Goal: Find contact information: Find contact information

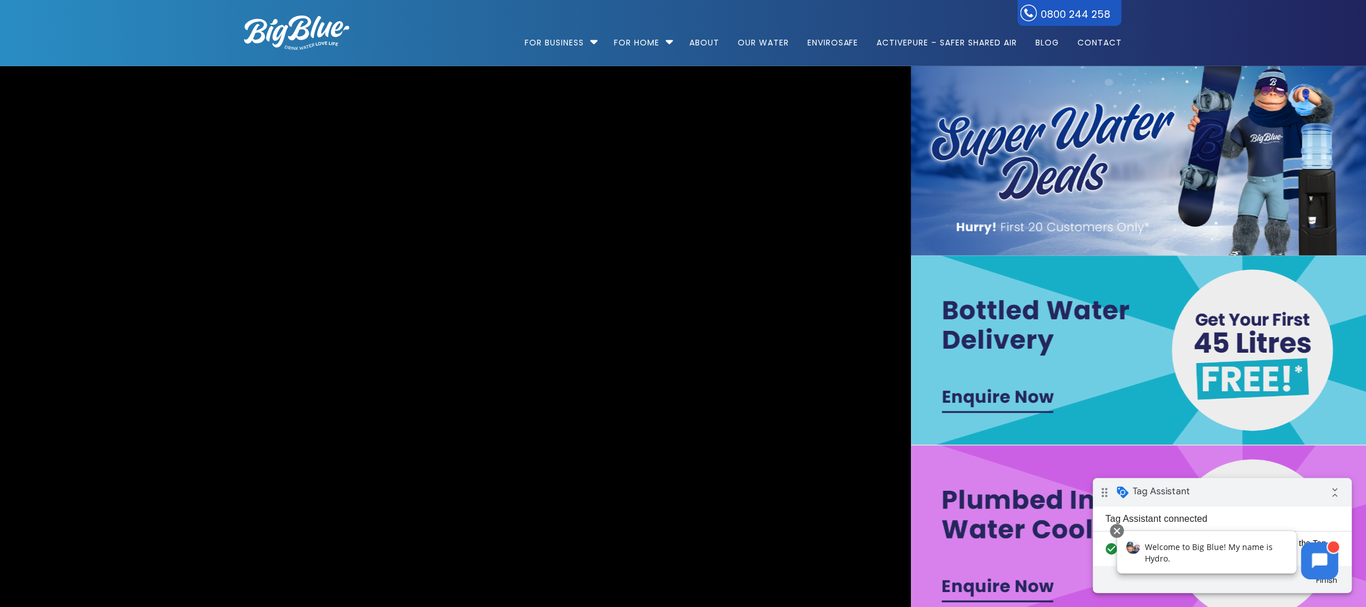
click at [459, 44] on ul "For Business Bottled Water Delivery Plumbed in Water Coolers Hot & Cold Water D…" at bounding box center [745, 33] width 751 height 66
click at [1090, 41] on link "Contact" at bounding box center [1095, 37] width 52 height 74
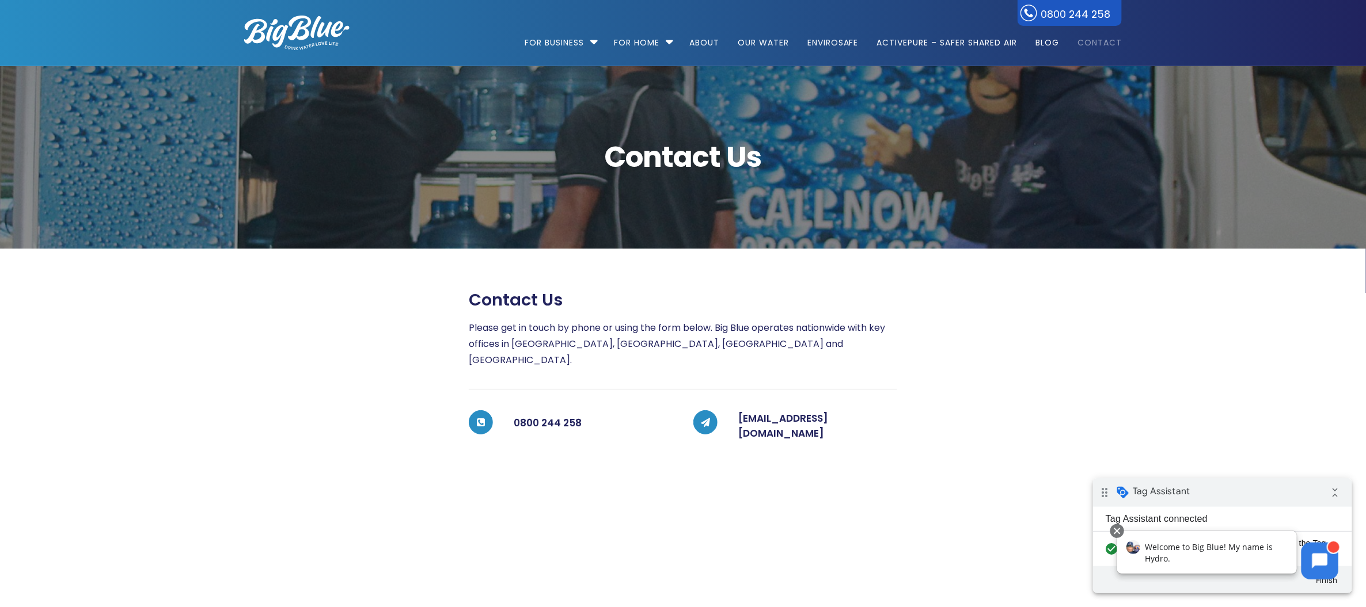
click at [1230, 547] on span "Welcome to Big Blue! My name is Hydro." at bounding box center [1208, 552] width 128 height 22
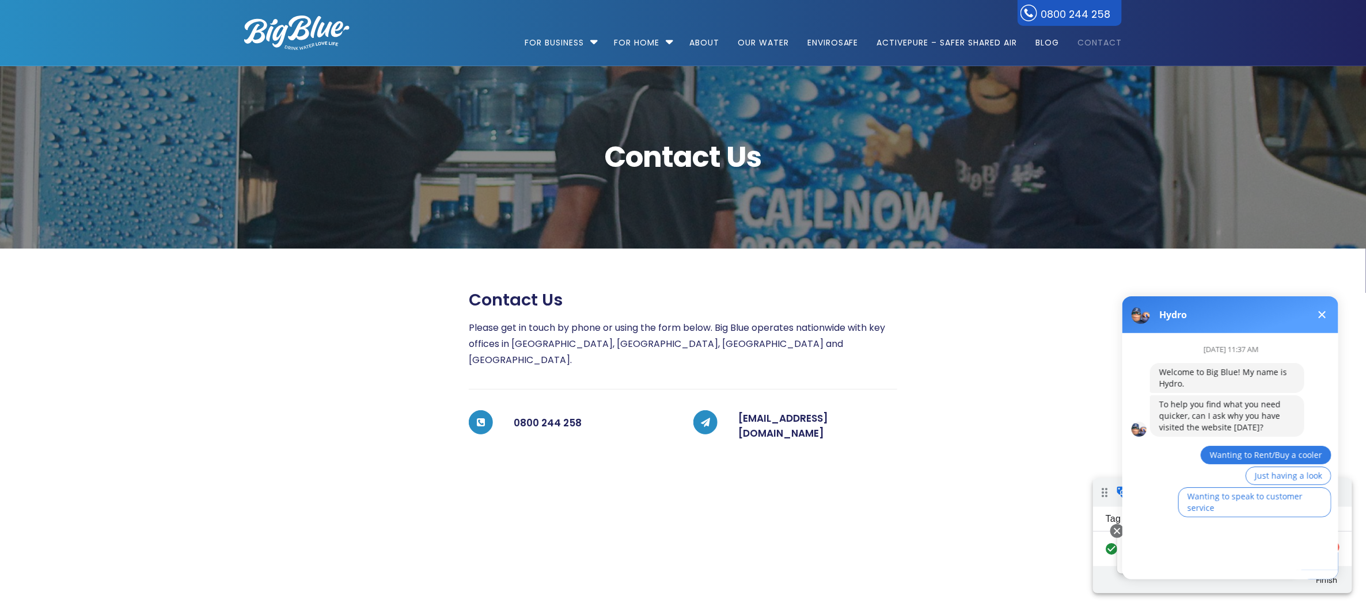
click at [1266, 452] on span "Wanting to Rent/Buy a cooler" at bounding box center [1265, 454] width 112 height 11
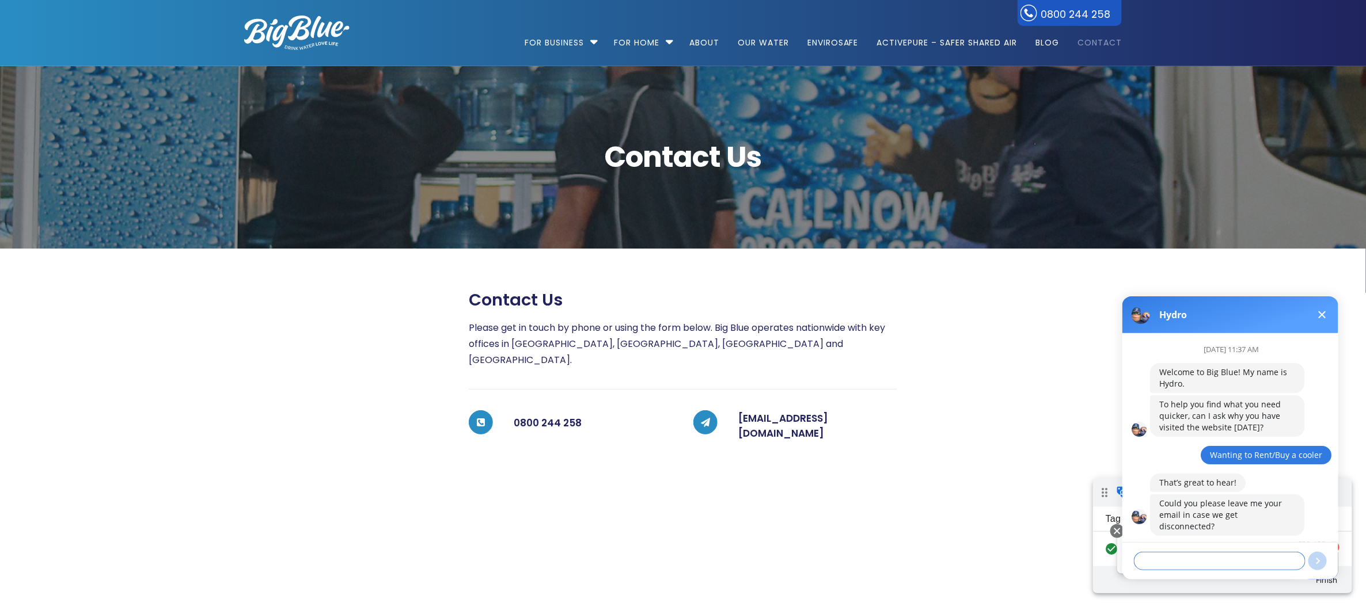
click at [1173, 560] on textarea at bounding box center [1219, 561] width 172 height 18
type textarea "[EMAIL_ADDRESS][DOMAIN_NAME]"
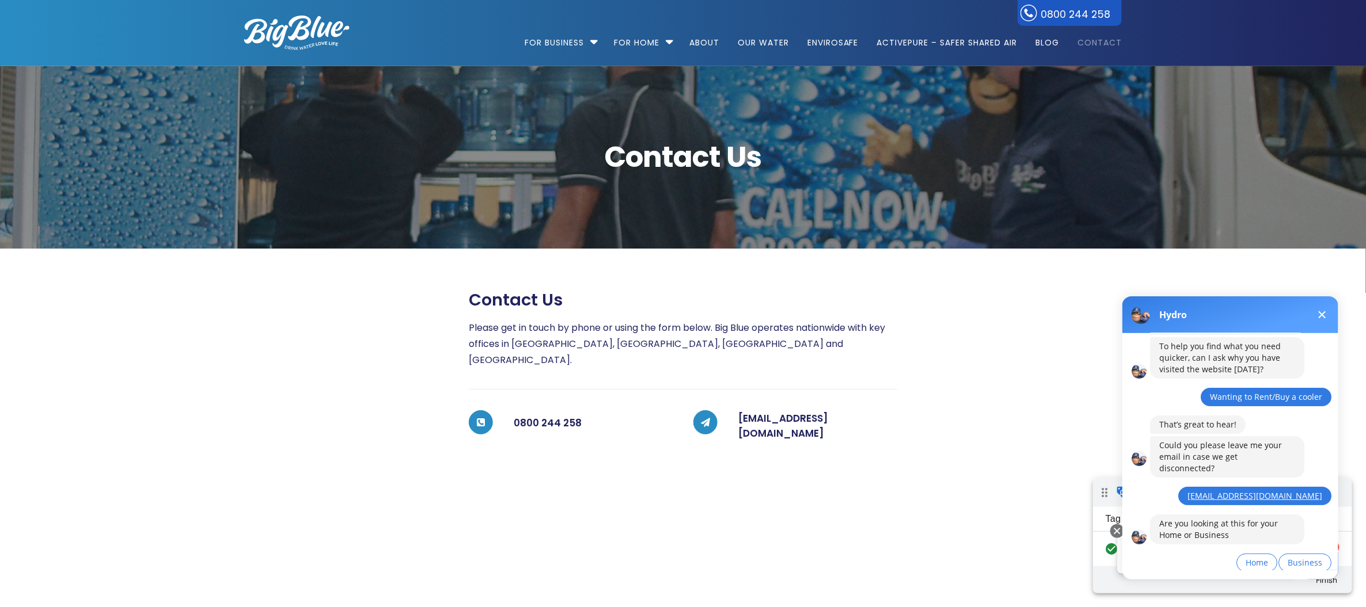
scroll to position [68, 0]
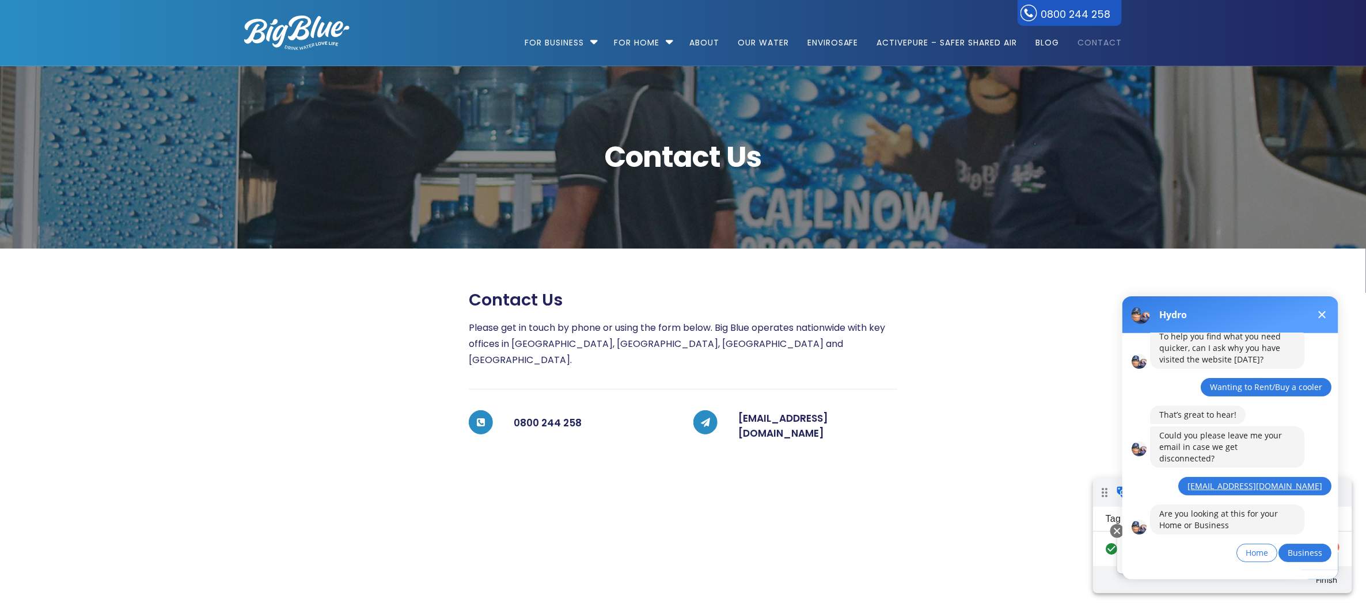
click at [1302, 547] on span "Business" at bounding box center [1304, 552] width 35 height 11
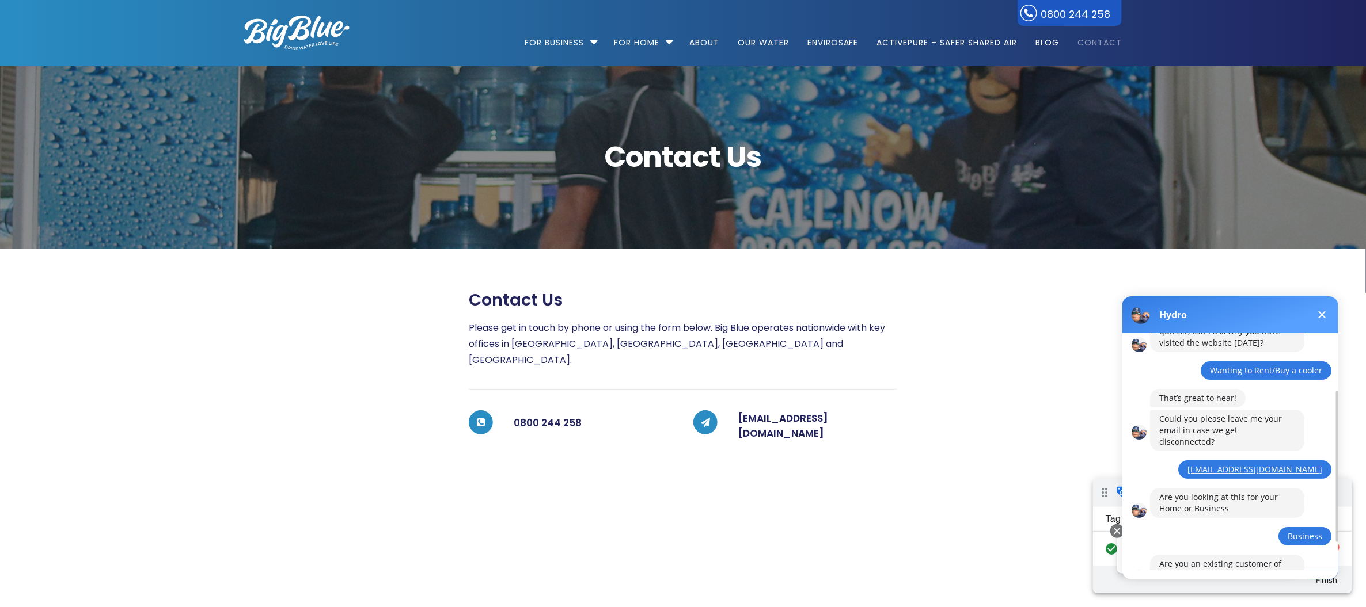
scroll to position [135, 0]
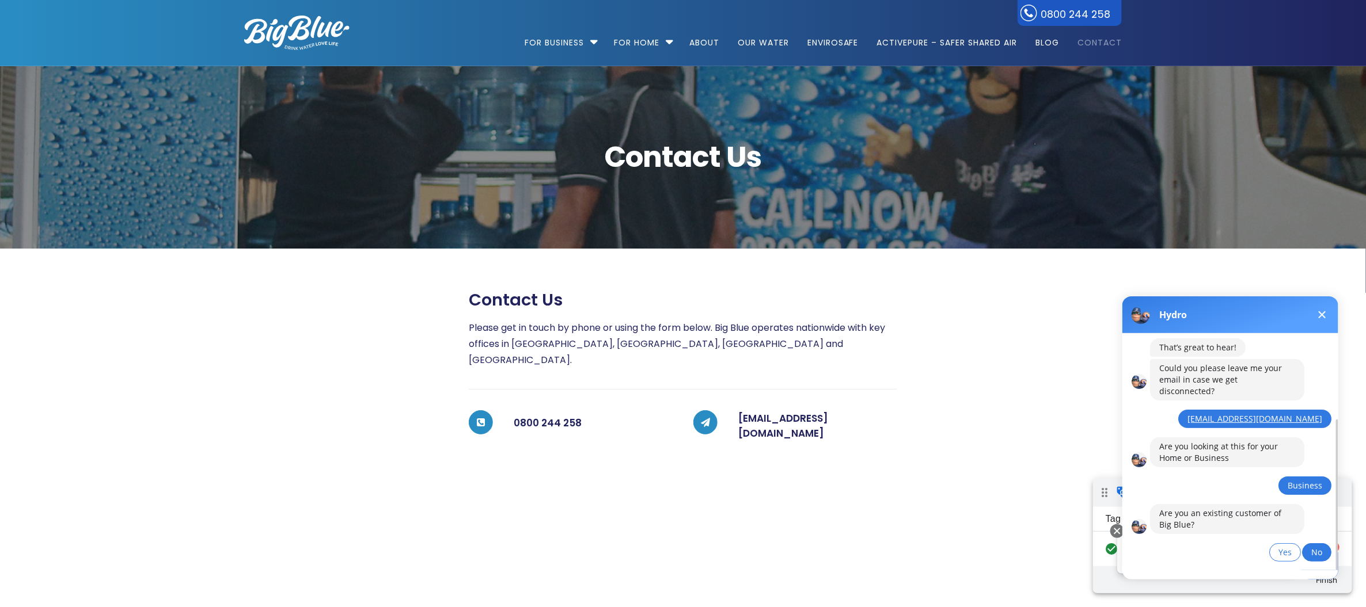
click at [1316, 546] on span "No" at bounding box center [1315, 551] width 11 height 11
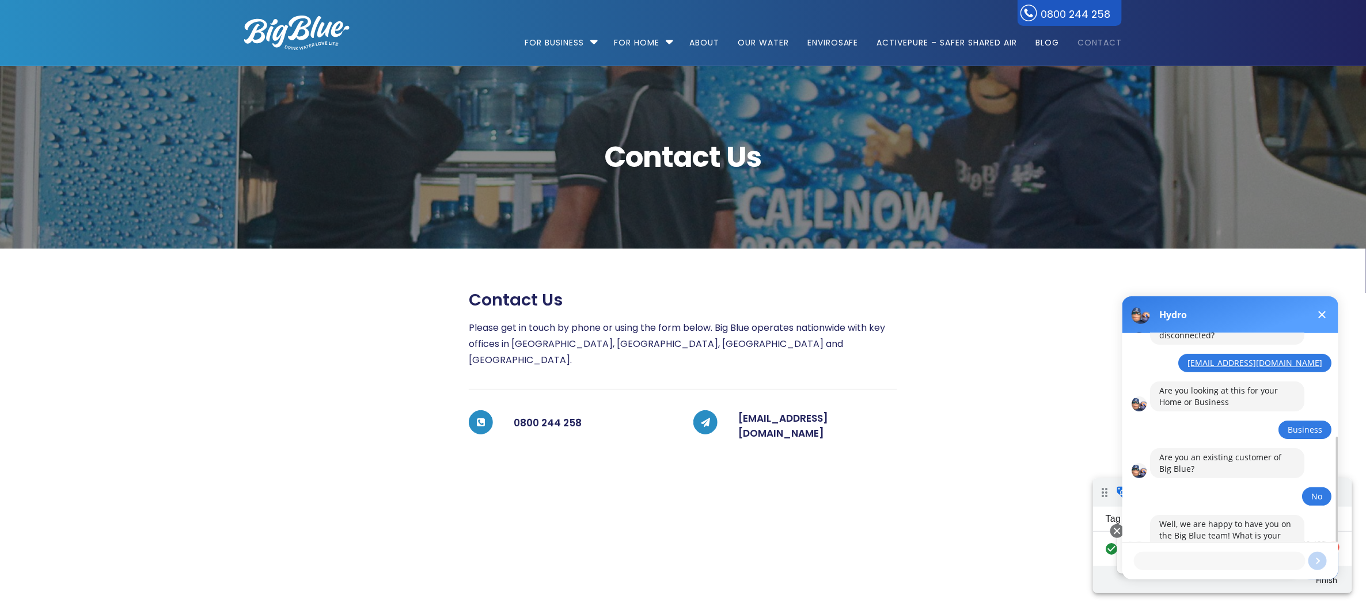
scroll to position [203, 0]
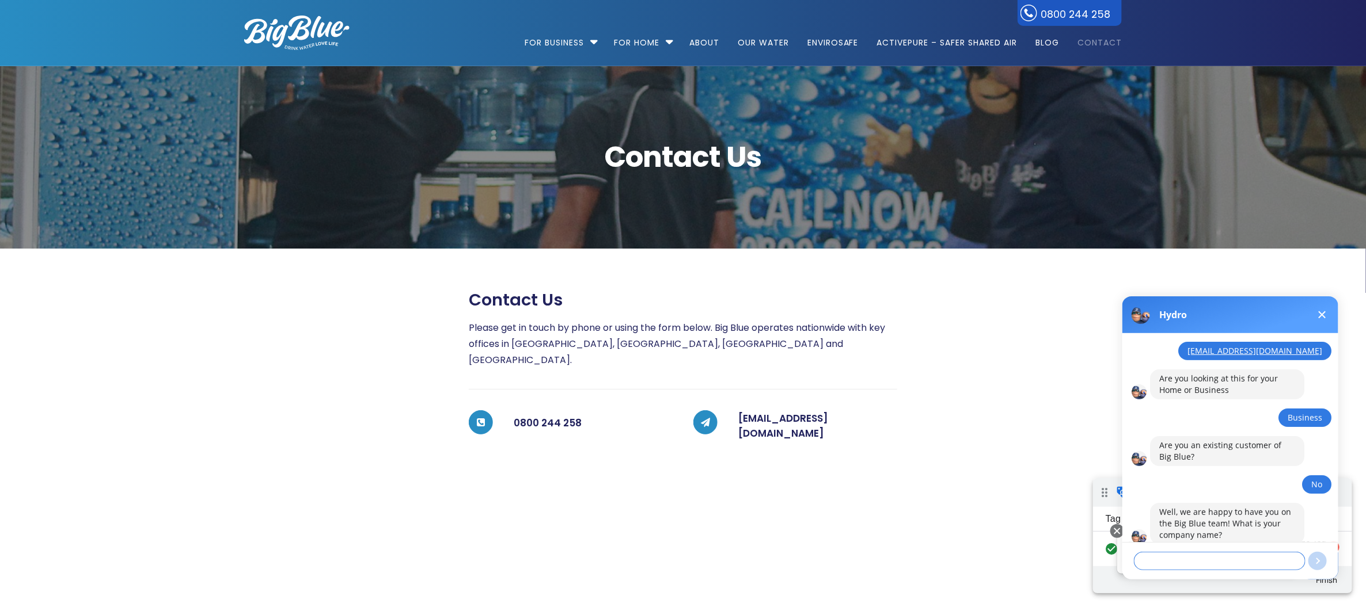
click at [1179, 558] on textarea at bounding box center [1219, 561] width 172 height 18
type textarea "SME Growth - Test Only"
click at [1314, 557] on button at bounding box center [1317, 561] width 18 height 18
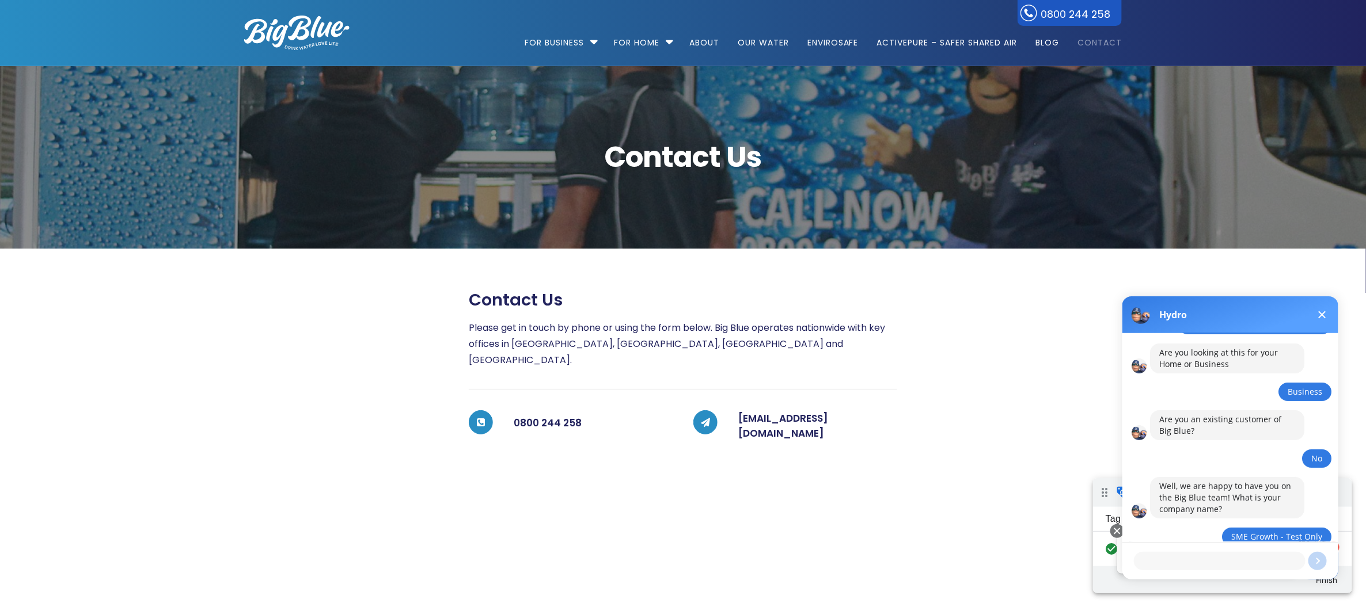
scroll to position [258, 0]
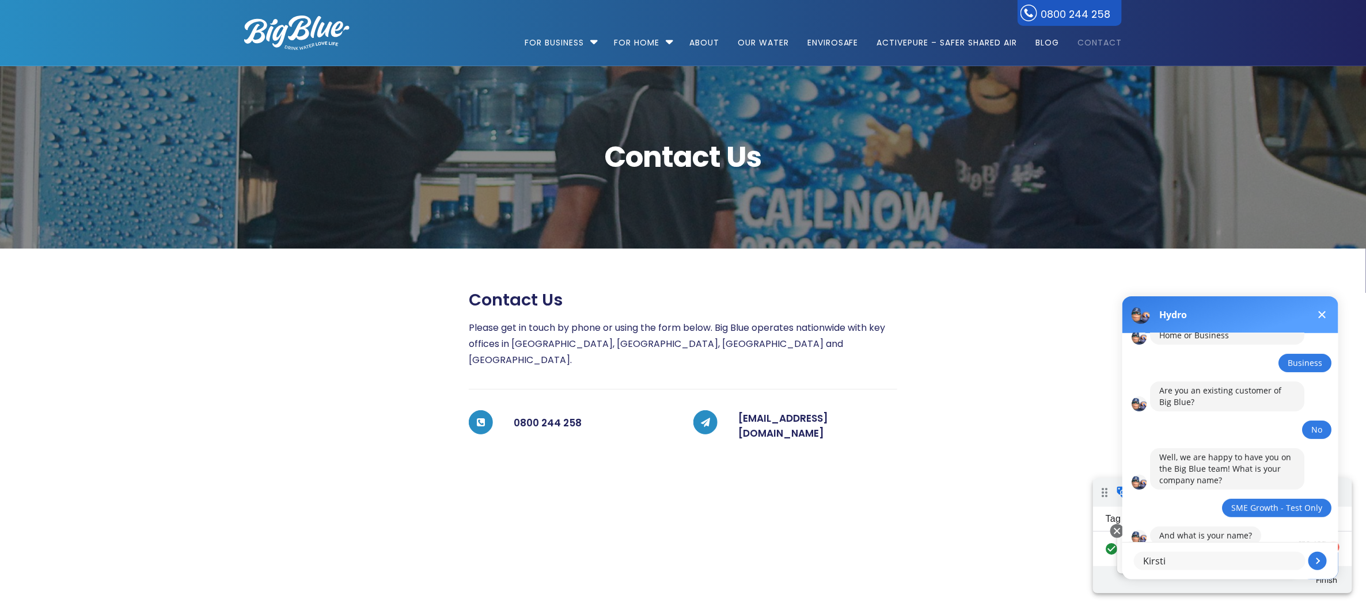
type textarea "Kirstie"
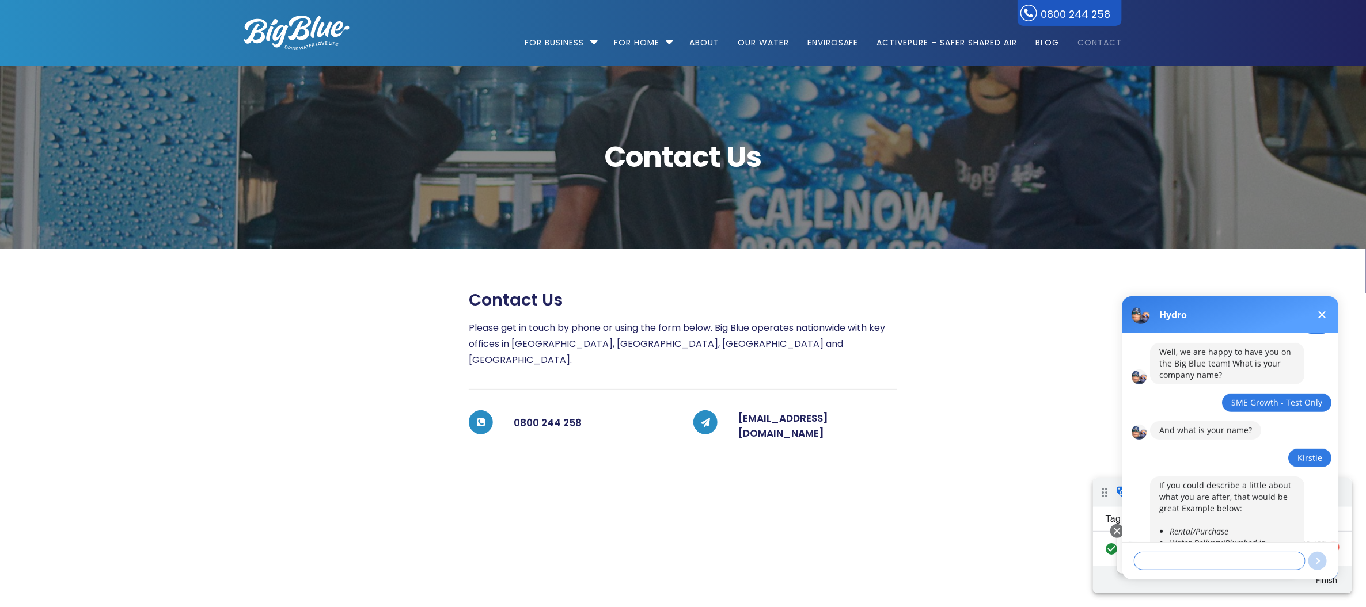
scroll to position [394, 0]
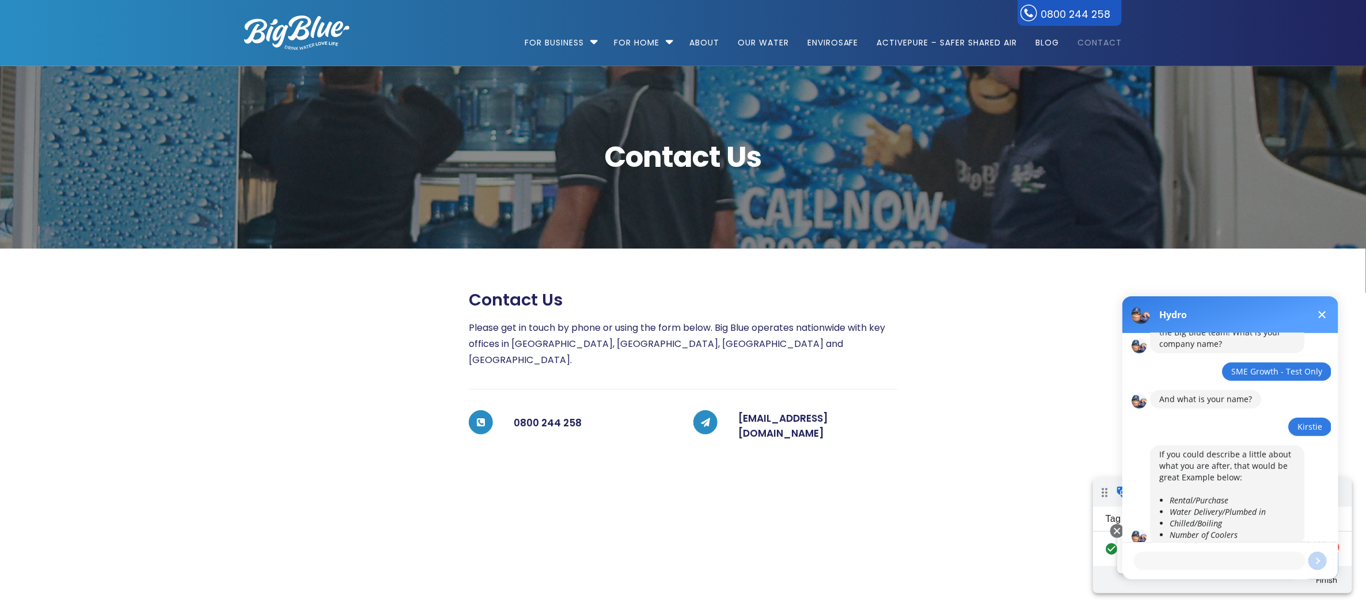
click at [318, 32] on img at bounding box center [296, 33] width 105 height 35
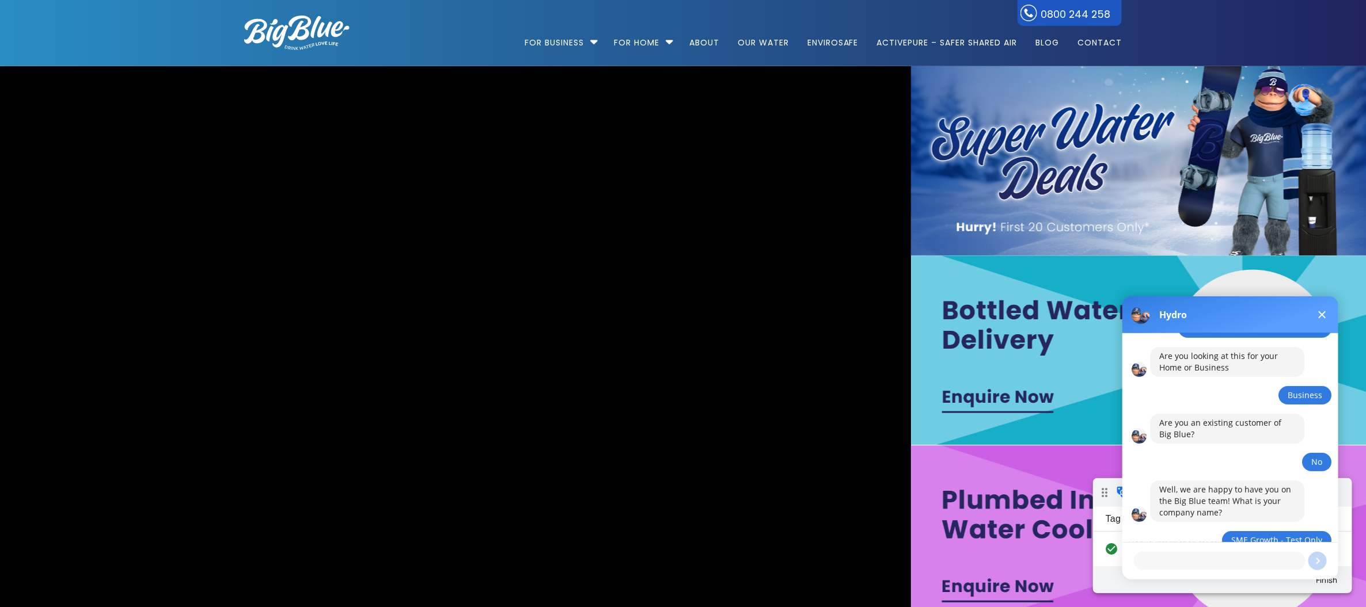
scroll to position [394, 0]
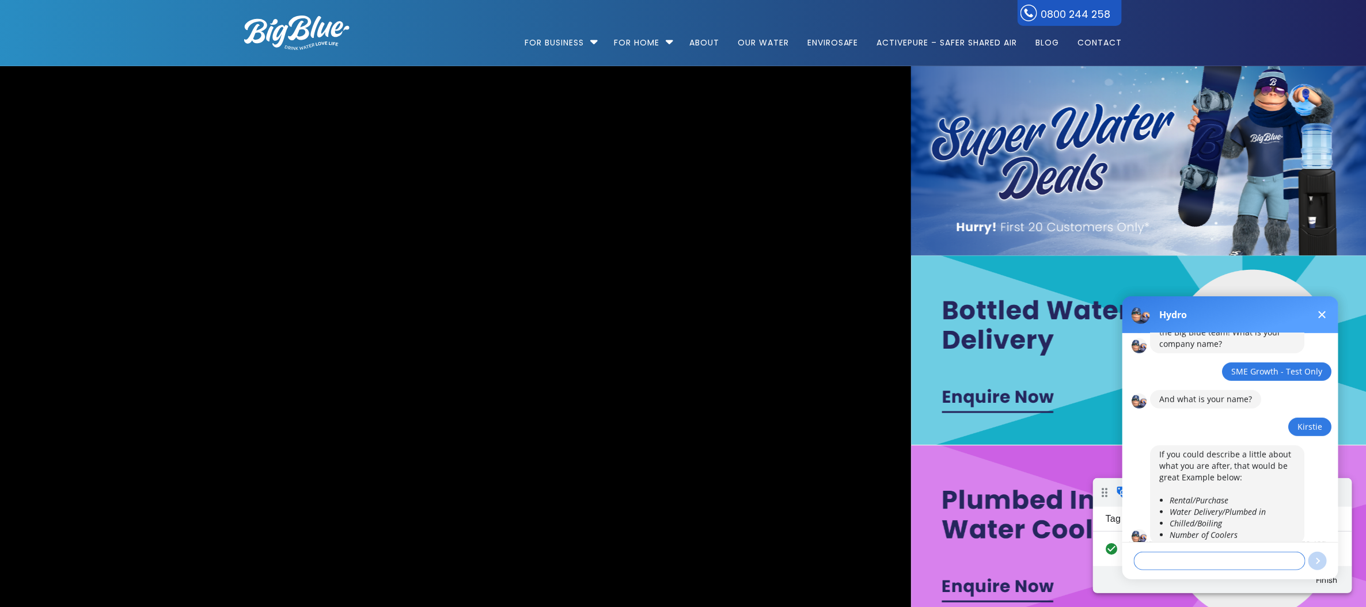
click at [1171, 563] on textarea at bounding box center [1219, 561] width 172 height 18
type textarea "rental"
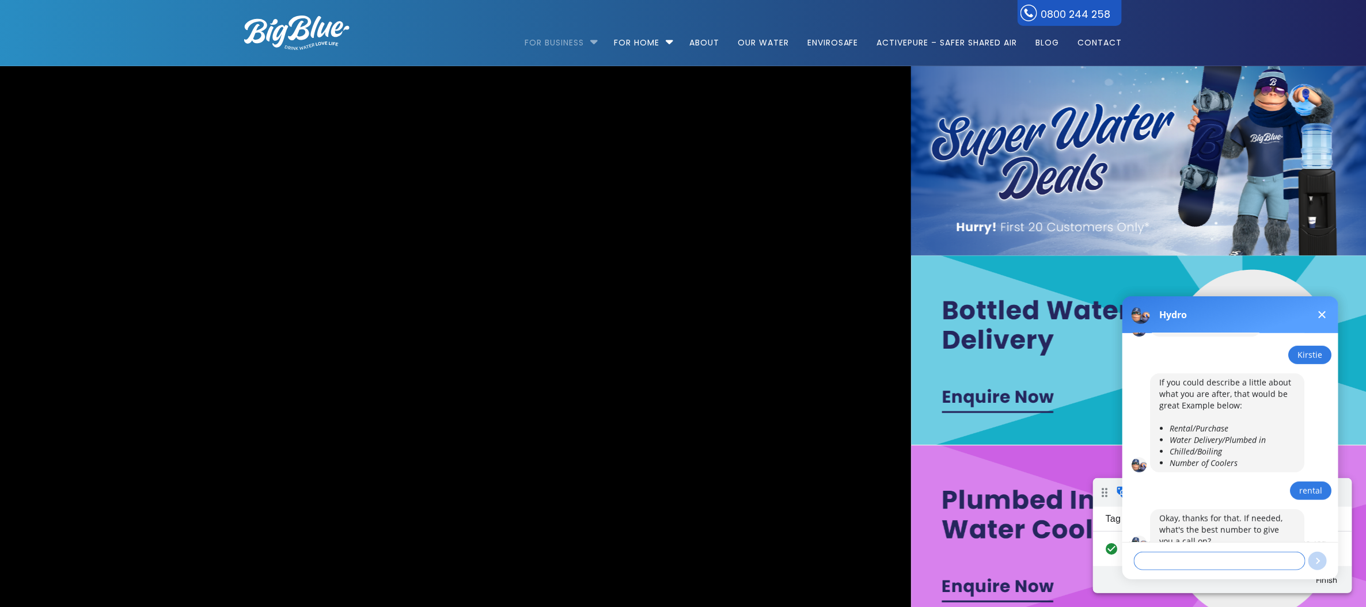
scroll to position [473, 0]
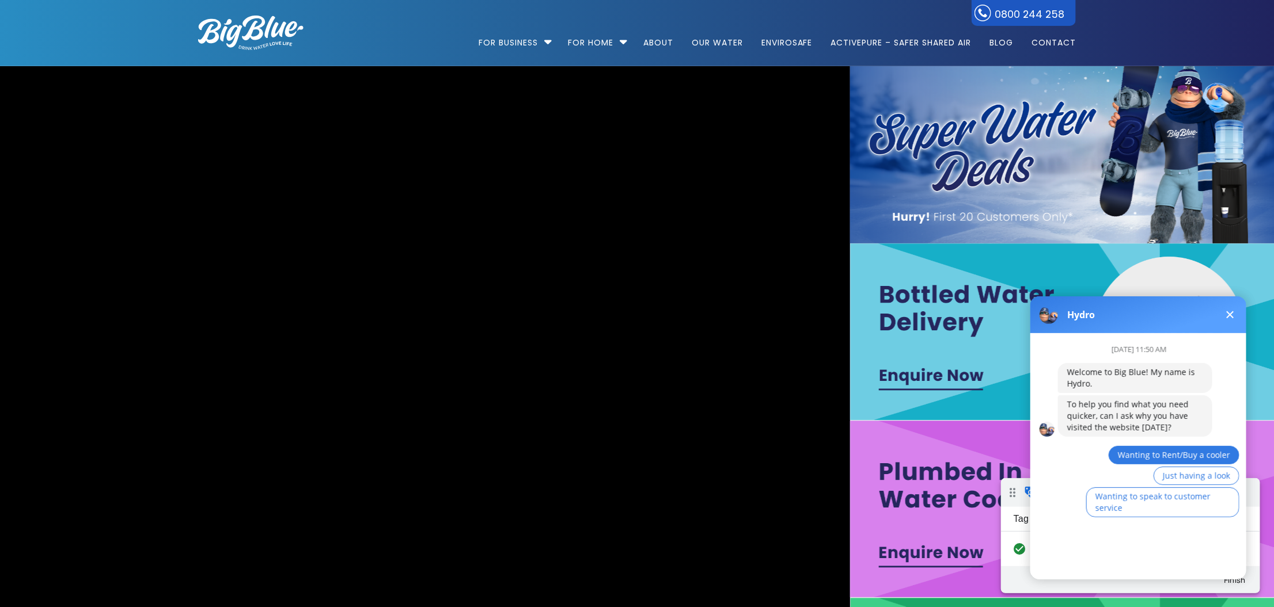
click at [1137, 454] on span "Wanting to Rent/Buy a cooler" at bounding box center [1173, 454] width 112 height 11
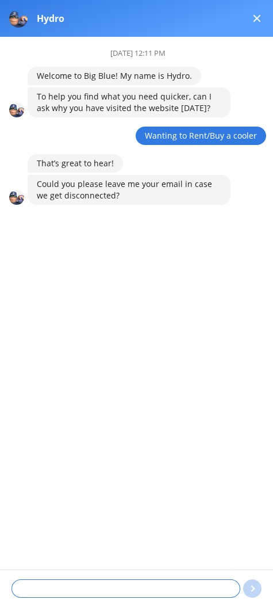
click at [125, 589] on textarea at bounding box center [126, 589] width 229 height 18
type textarea "[EMAIL_ADDRESS][DOMAIN_NAME]"
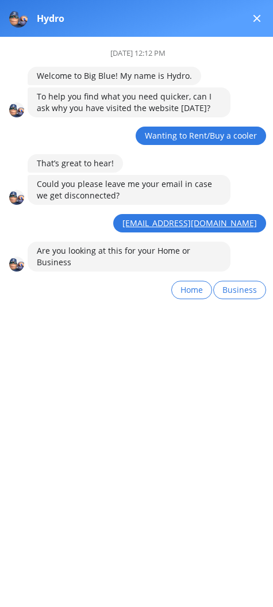
click at [150, 256] on div "Are you looking at this for your Home or Business" at bounding box center [129, 256] width 185 height 23
click at [102, 189] on div "Could you please leave me your email in case we get disconnected?" at bounding box center [129, 189] width 185 height 23
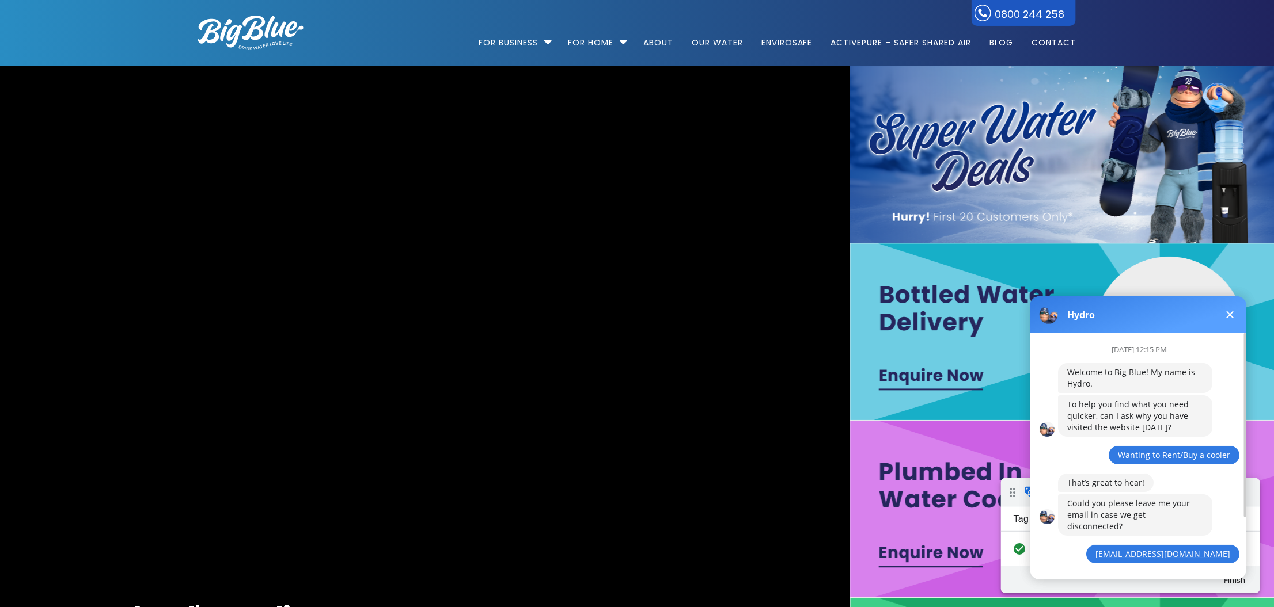
click at [1092, 377] on div "Welcome to Big Blue! My name is Hydro." at bounding box center [1134, 377] width 136 height 23
click at [1094, 381] on div "Welcome to Big Blue! My name is Hydro." at bounding box center [1134, 377] width 136 height 23
drag, startPoint x: 1096, startPoint y: 383, endPoint x: 1074, endPoint y: 372, distance: 25.2
click at [1057, 371] on div "Welcome to Big Blue! My name is Hydro." at bounding box center [1134, 378] width 154 height 30
